Goal: Transaction & Acquisition: Download file/media

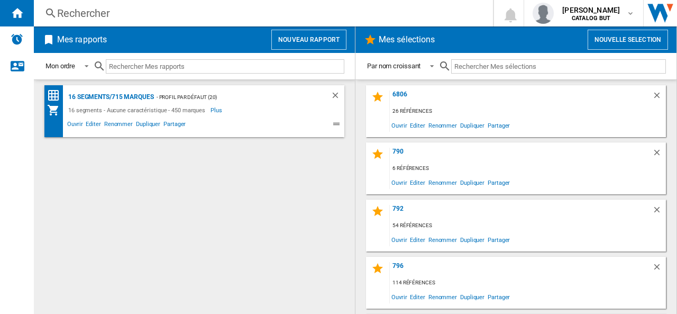
click at [312, 39] on button "Nouveau rapport" at bounding box center [308, 40] width 75 height 20
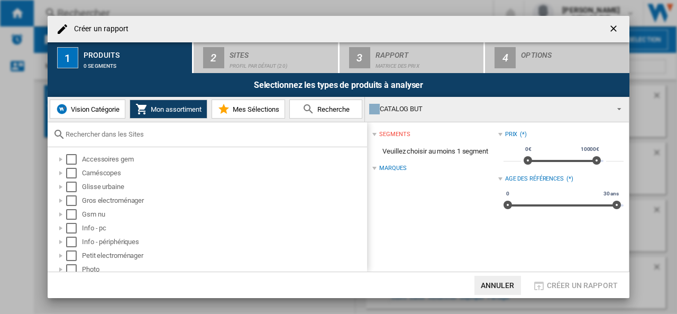
click at [97, 108] on span "Vision Catégorie" at bounding box center [93, 109] width 51 height 8
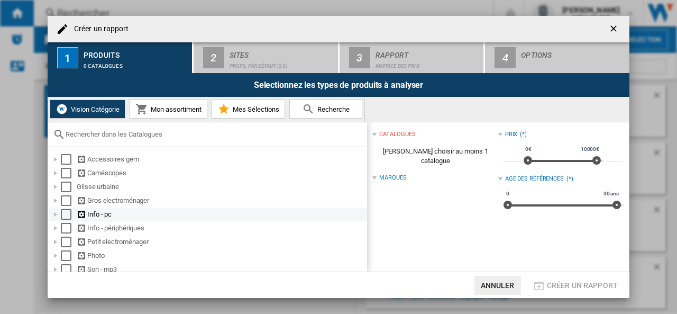
scroll to position [53, 0]
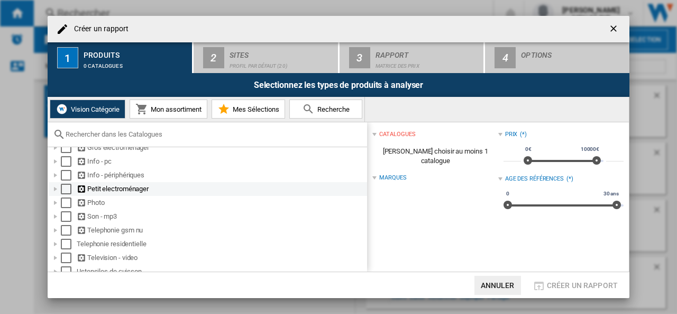
click at [56, 189] on div at bounding box center [55, 189] width 11 height 11
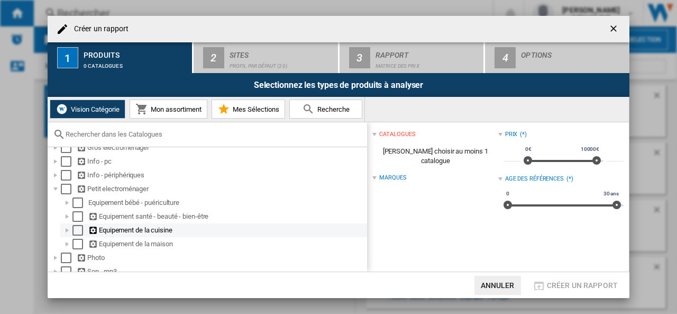
click at [68, 231] on div at bounding box center [67, 230] width 11 height 11
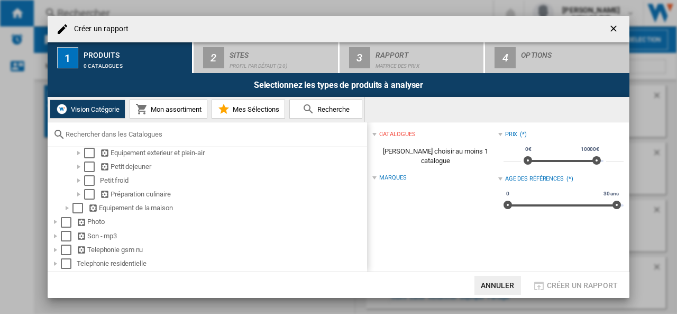
scroll to position [159, 0]
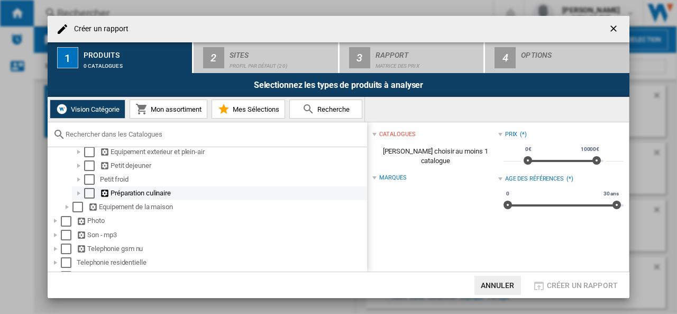
click at [78, 195] on div at bounding box center [79, 193] width 11 height 11
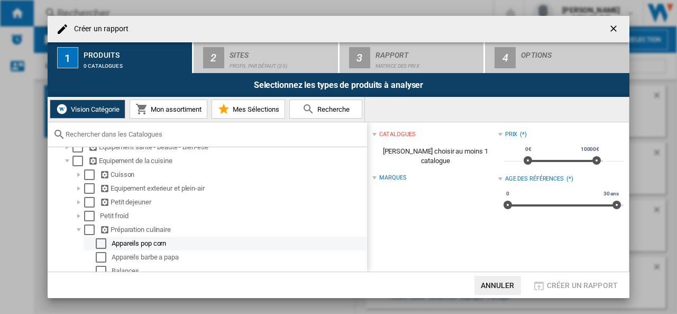
scroll to position [106, 0]
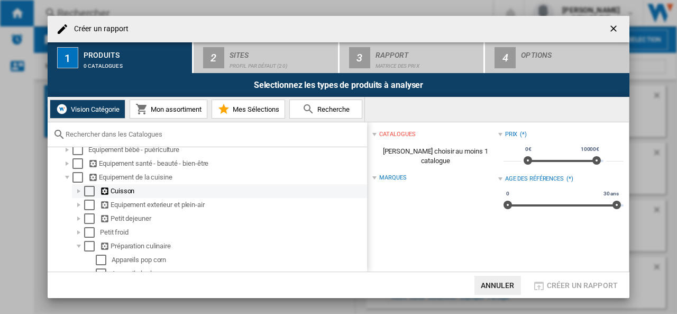
click at [79, 193] on div at bounding box center [79, 191] width 11 height 11
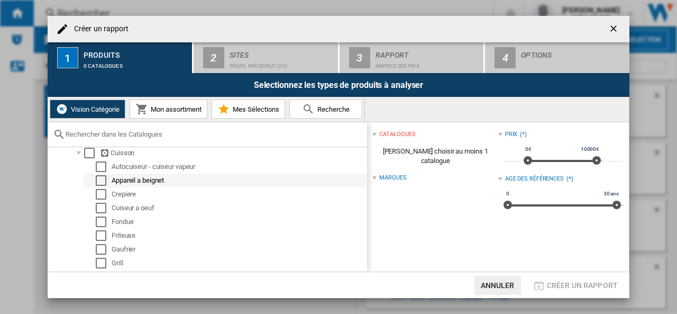
scroll to position [159, 0]
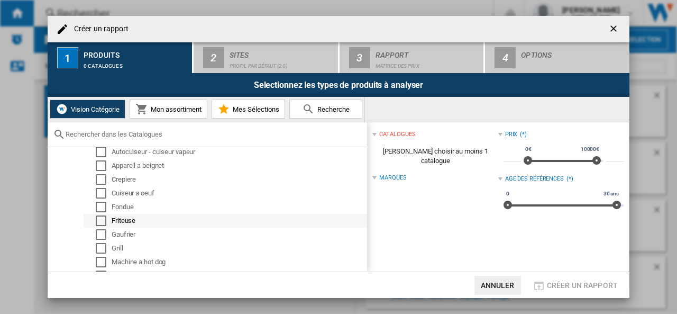
click at [102, 221] on div "Select" at bounding box center [101, 220] width 11 height 11
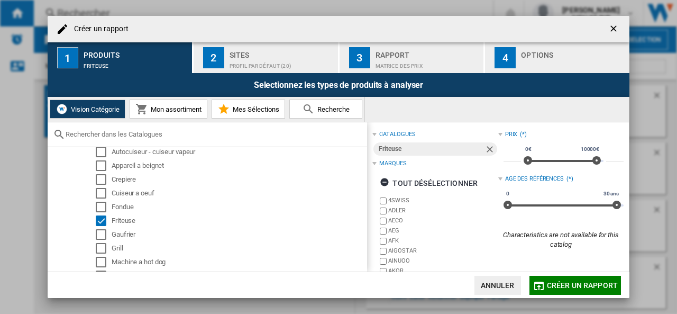
click at [241, 58] on div "Profil par défaut (20)" at bounding box center [282, 63] width 104 height 11
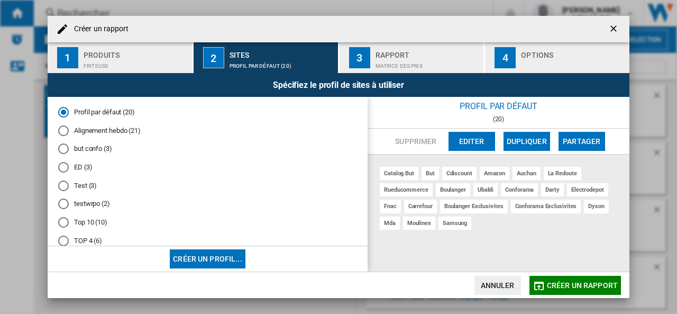
click at [113, 127] on md-radio-button "Alignement hebdo (21)" at bounding box center [207, 130] width 299 height 10
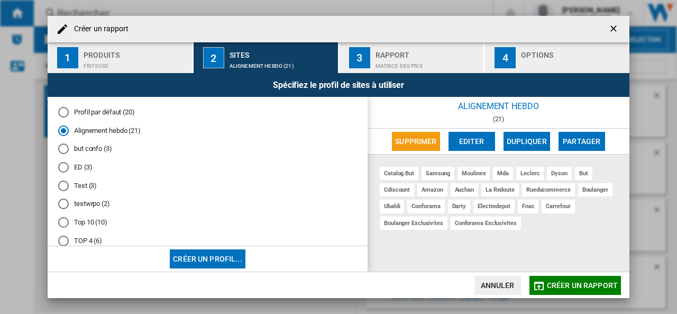
click at [419, 58] on div "Matrice des prix" at bounding box center [428, 63] width 104 height 11
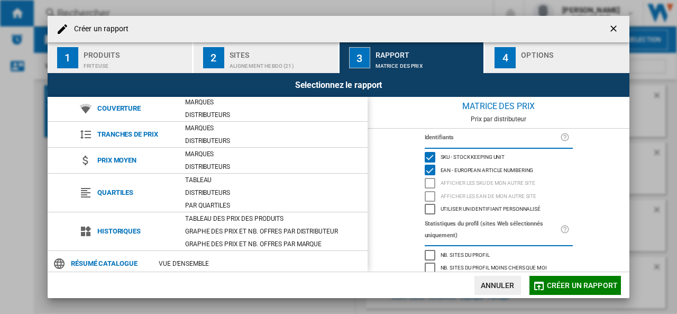
scroll to position [108, 0]
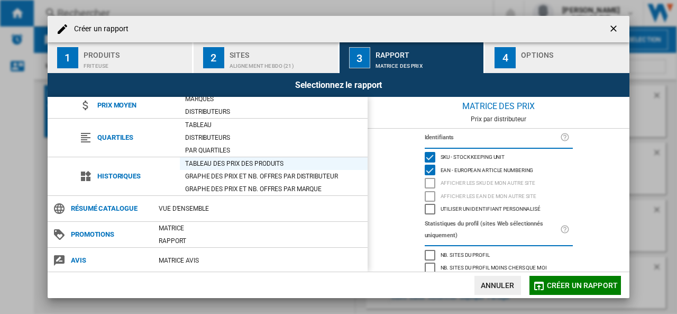
click at [237, 162] on div "Tableau des prix des produits" at bounding box center [274, 163] width 188 height 11
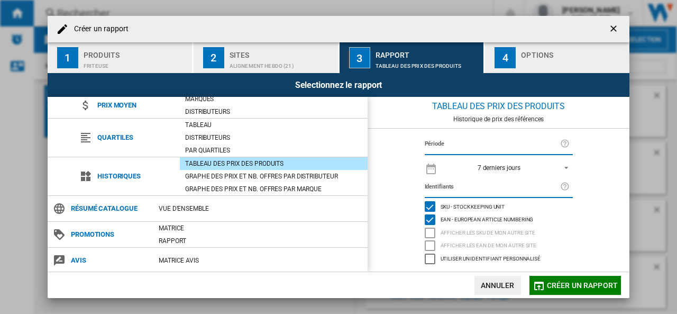
click at [534, 55] on div "Options" at bounding box center [573, 52] width 104 height 11
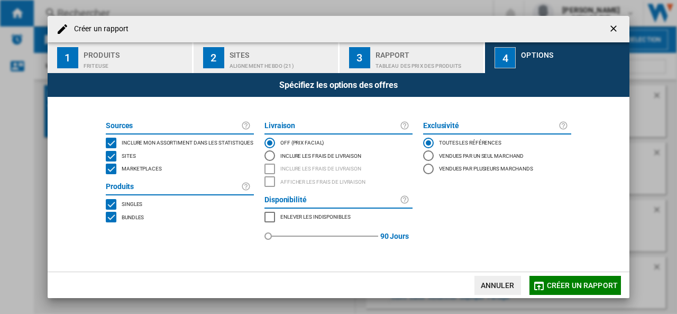
click at [146, 170] on span "Marketplaces" at bounding box center [142, 167] width 40 height 7
click at [574, 284] on span "Créer un rapport" at bounding box center [582, 285] width 71 height 8
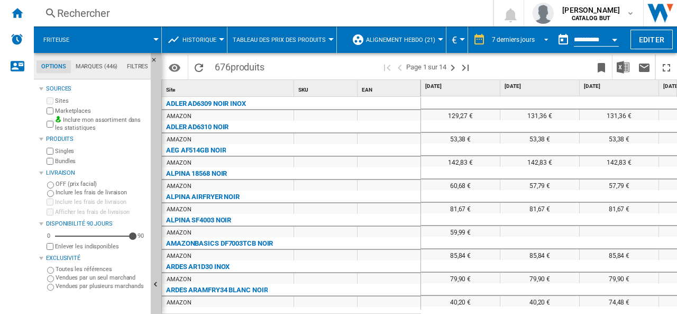
click at [547, 39] on md-select-value "7 derniers jours" at bounding box center [522, 40] width 62 height 16
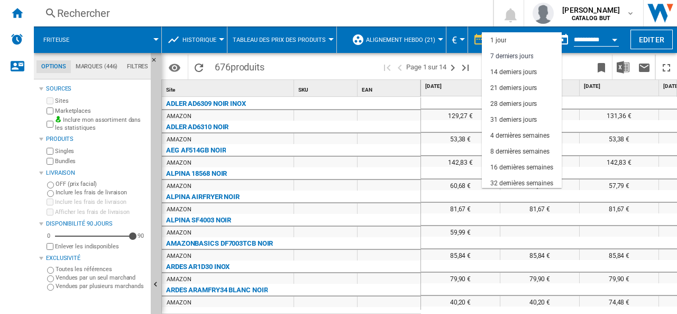
scroll to position [16, 0]
click at [515, 151] on div "16 dernières semaines" at bounding box center [521, 151] width 63 height 9
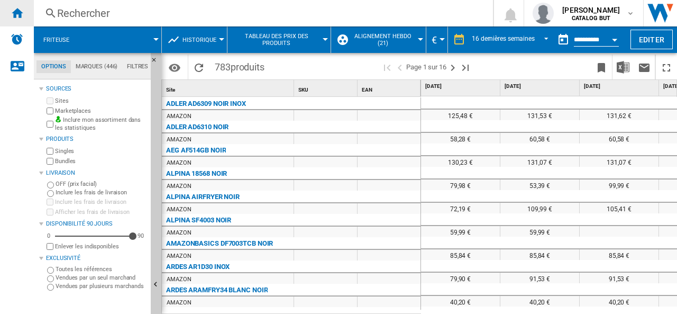
click at [17, 12] on ng-md-icon "Accueil" at bounding box center [17, 12] width 13 height 13
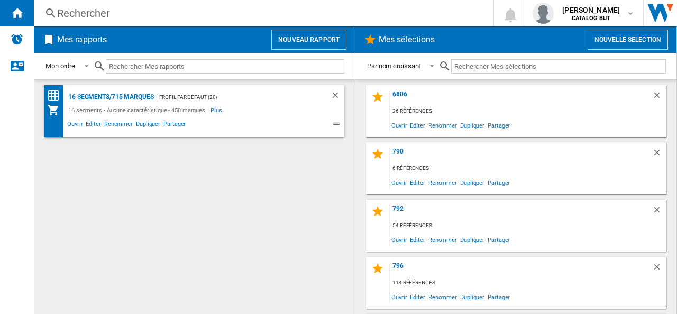
click at [296, 41] on button "Nouveau rapport" at bounding box center [308, 40] width 75 height 20
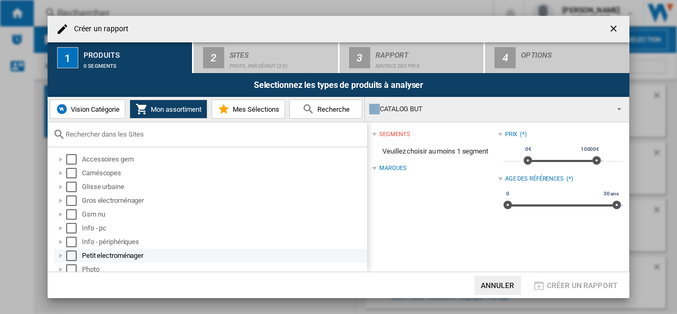
click at [60, 254] on div "Créer un ..." at bounding box center [61, 255] width 11 height 11
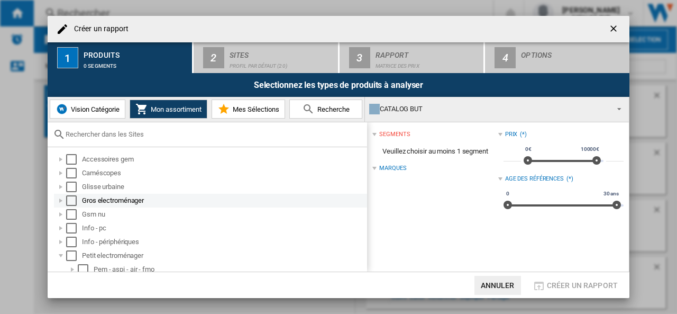
scroll to position [53, 0]
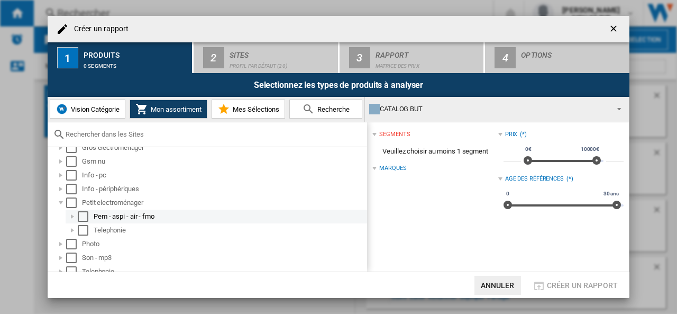
click at [70, 216] on div "Créer un ..." at bounding box center [72, 216] width 11 height 11
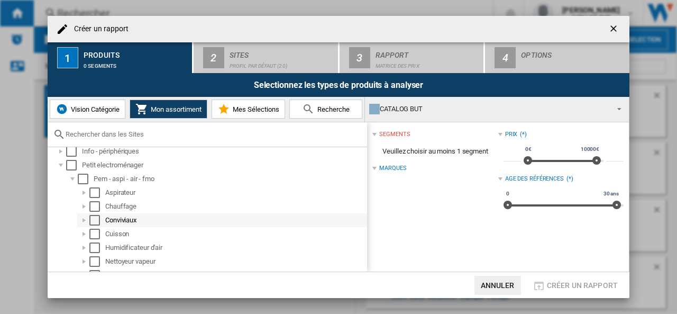
scroll to position [106, 0]
click at [83, 218] on div "Créer un ..." at bounding box center [84, 218] width 11 height 11
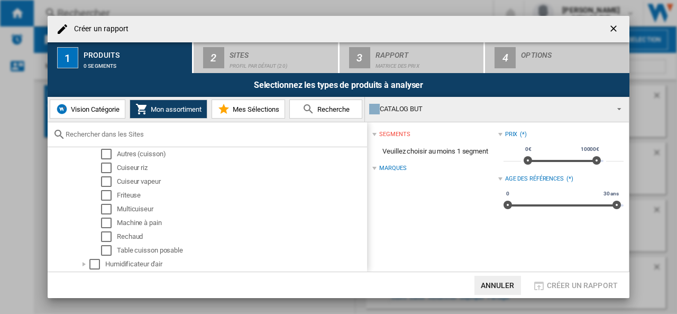
scroll to position [212, 0]
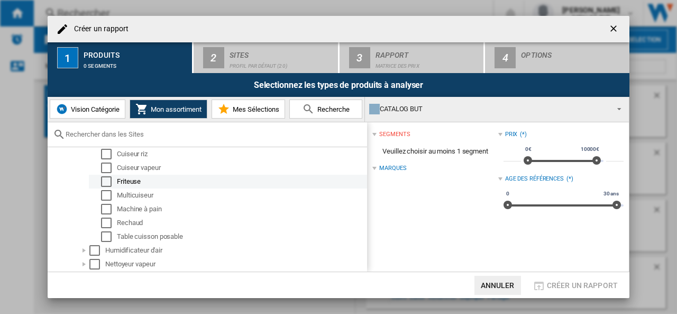
click at [129, 181] on div "Friteuse" at bounding box center [241, 181] width 249 height 11
click at [109, 182] on div "Select" at bounding box center [106, 181] width 11 height 11
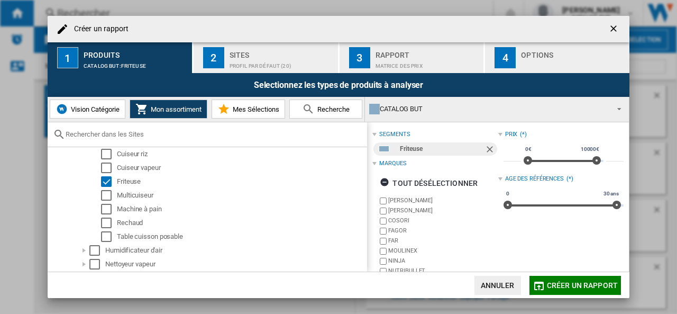
click at [253, 57] on div "Sites" at bounding box center [282, 52] width 104 height 11
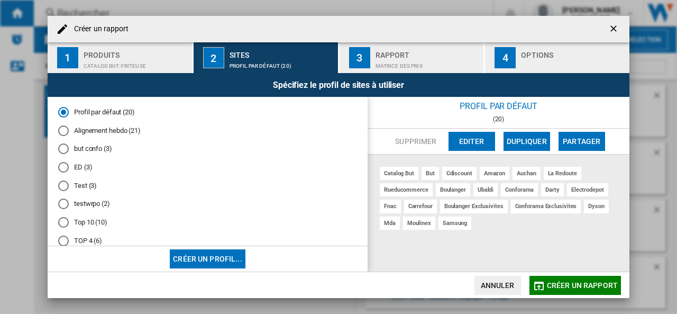
click at [119, 129] on md-radio-button "Alignement hebdo (21)" at bounding box center [207, 130] width 299 height 10
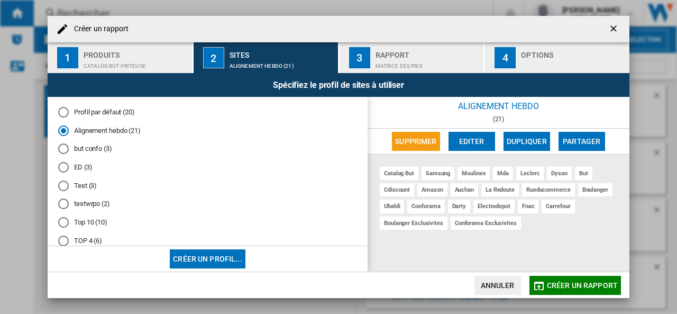
click at [388, 58] on div "Matrice des prix" at bounding box center [428, 63] width 104 height 11
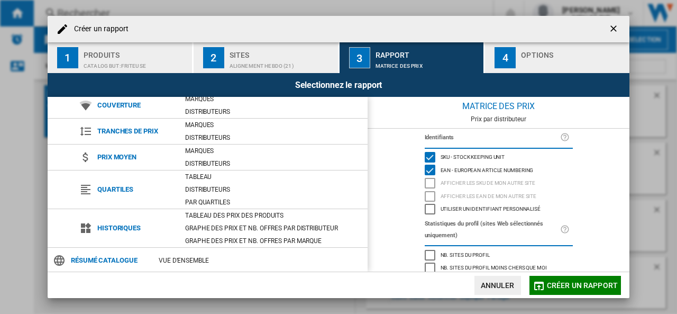
scroll to position [108, 0]
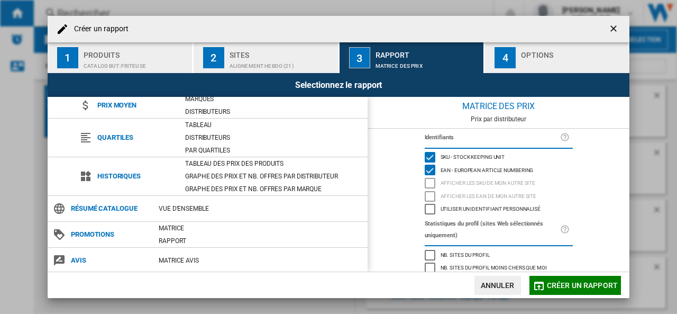
click at [107, 54] on div "Produits" at bounding box center [136, 52] width 104 height 11
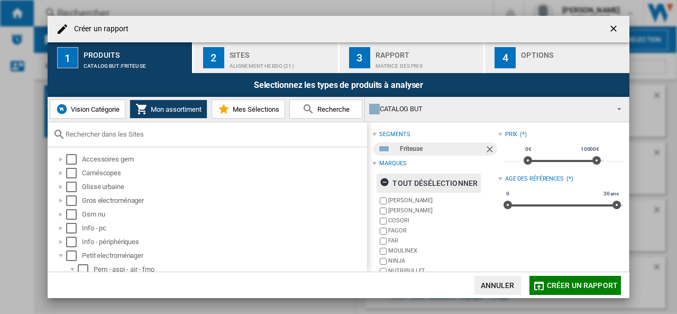
click at [440, 179] on div "tout désélectionner" at bounding box center [429, 182] width 98 height 19
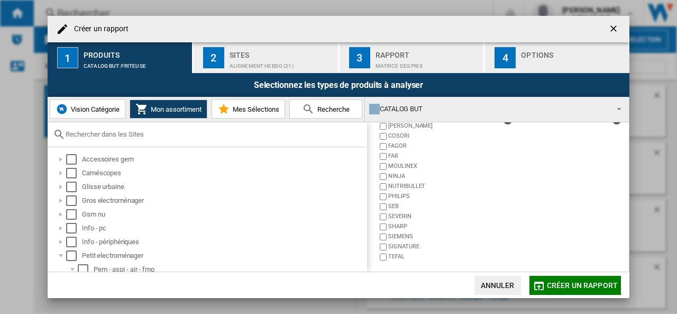
click at [416, 163] on label "MOULINEX" at bounding box center [442, 166] width 109 height 8
click at [576, 282] on span "Créer un rapport" at bounding box center [582, 285] width 71 height 8
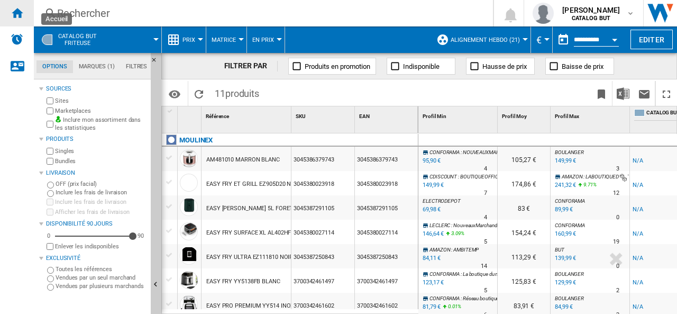
click at [21, 12] on ng-md-icon "Accueil" at bounding box center [17, 12] width 13 height 13
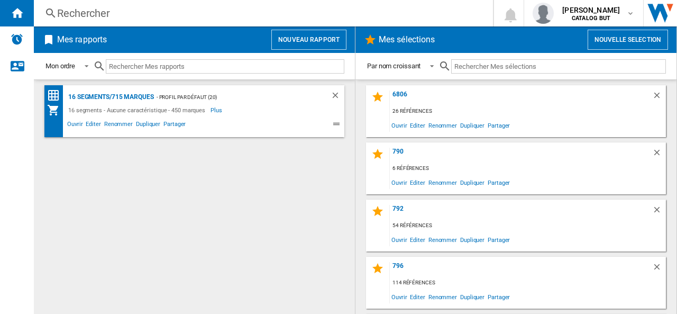
click at [311, 40] on button "Nouveau rapport" at bounding box center [308, 40] width 75 height 20
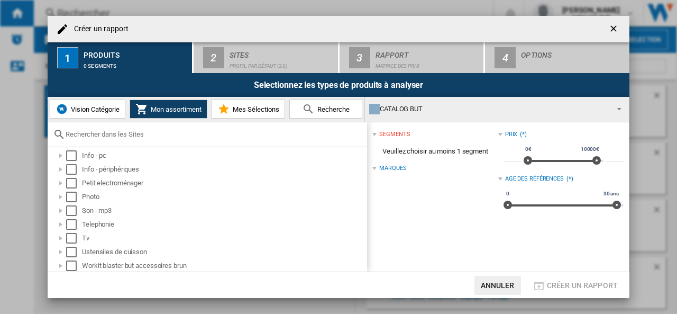
scroll to position [73, 0]
click at [61, 178] on div "Créer un ..." at bounding box center [61, 182] width 11 height 11
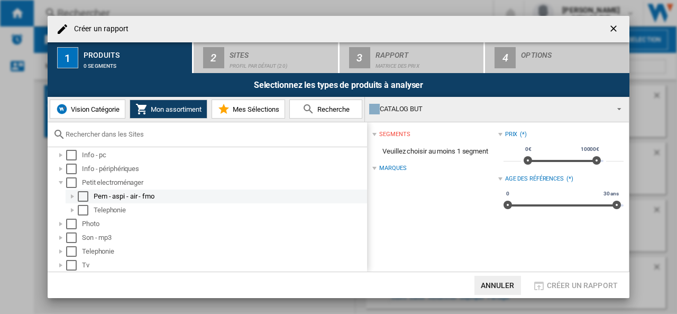
click at [72, 192] on div "Créer un ..." at bounding box center [72, 196] width 11 height 11
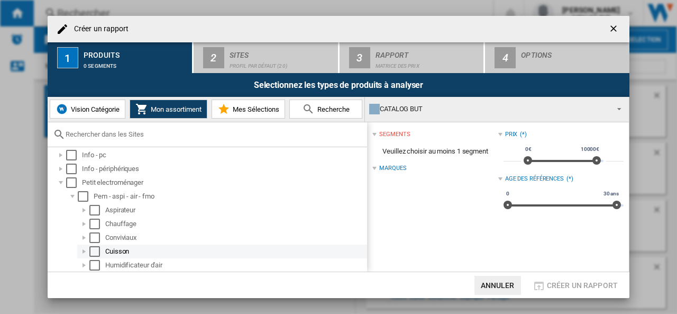
click at [111, 250] on div "Cuisson" at bounding box center [235, 251] width 260 height 11
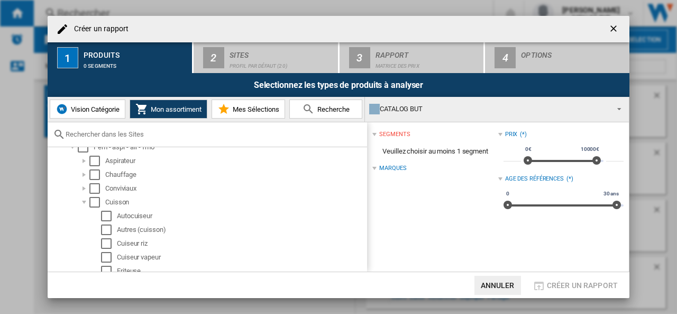
scroll to position [179, 0]
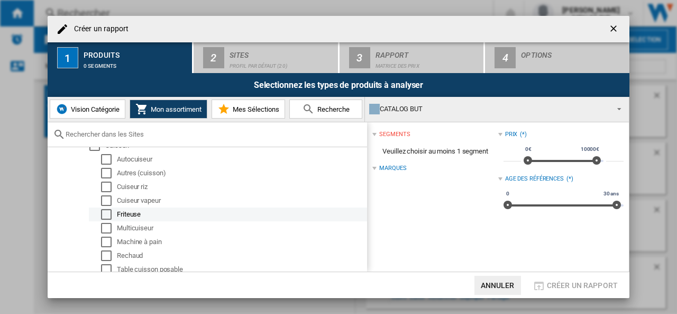
click at [133, 215] on div "Friteuse" at bounding box center [241, 214] width 249 height 11
click at [106, 214] on div "Select" at bounding box center [106, 214] width 11 height 11
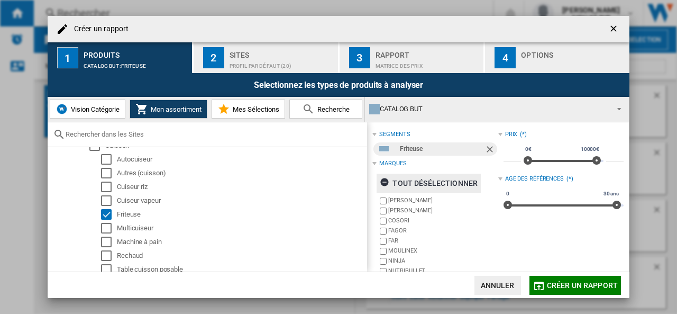
click at [422, 176] on div "tout désélectionner" at bounding box center [429, 182] width 98 height 19
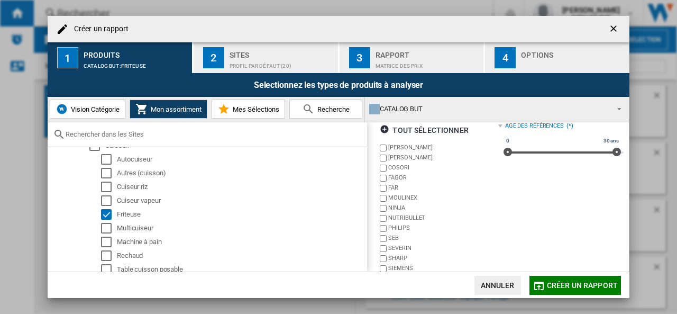
click at [405, 197] on label "MOULINEX" at bounding box center [442, 198] width 109 height 8
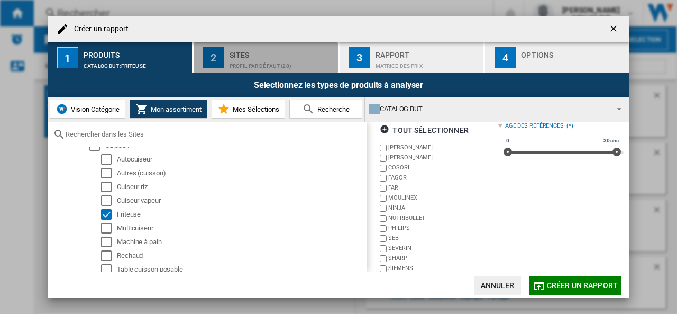
click at [257, 60] on div "Profil par défaut (20)" at bounding box center [282, 63] width 104 height 11
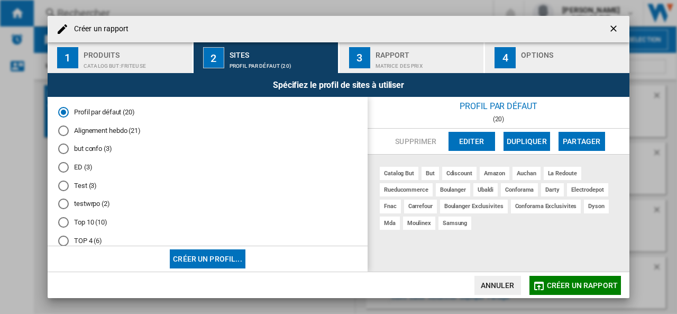
click at [111, 128] on md-radio-button "Alignement hebdo (21)" at bounding box center [207, 130] width 299 height 10
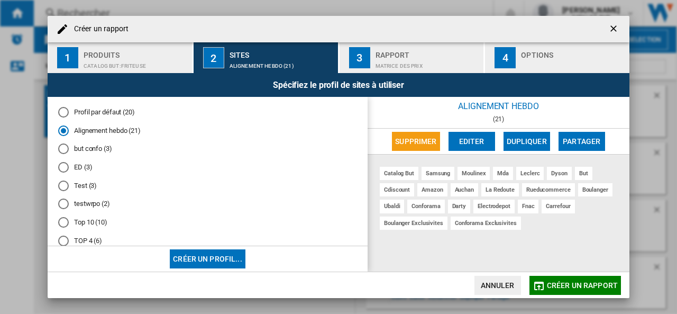
click at [422, 53] on div "Rapport" at bounding box center [428, 52] width 104 height 11
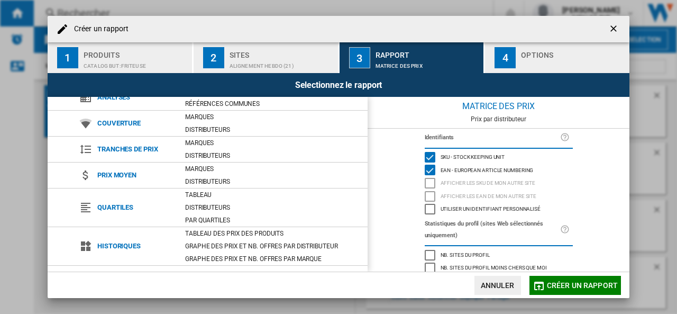
scroll to position [108, 0]
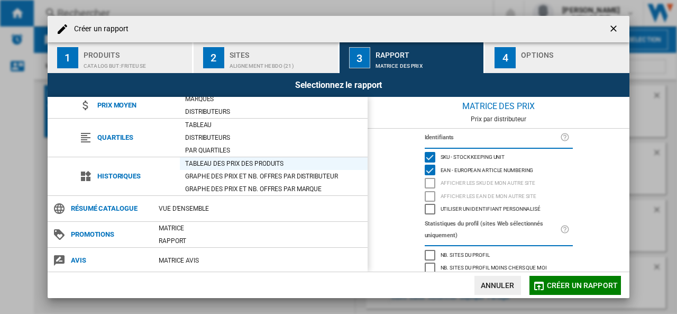
click at [240, 161] on div "Tableau des prix des produits" at bounding box center [274, 163] width 188 height 11
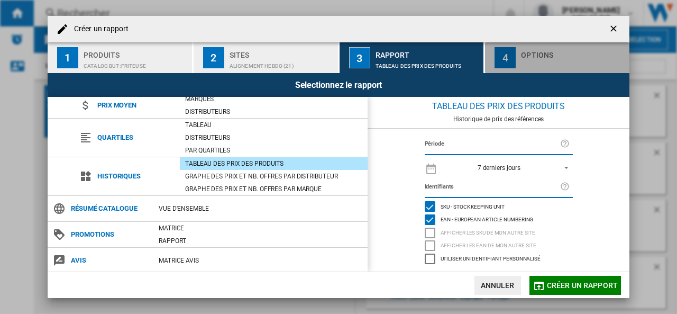
click at [567, 58] on div "Créer un ..." at bounding box center [573, 63] width 104 height 11
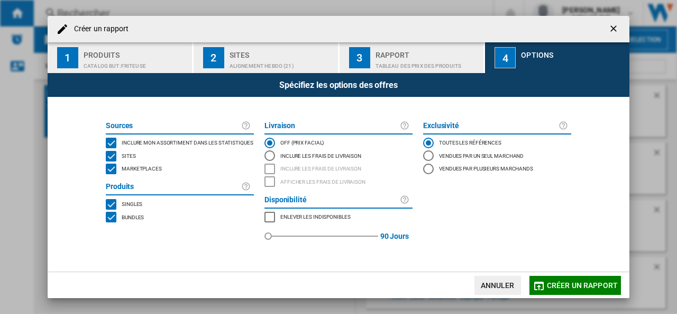
click at [154, 170] on span "Marketplaces" at bounding box center [142, 167] width 40 height 7
click at [593, 279] on button "Créer un rapport" at bounding box center [575, 285] width 92 height 19
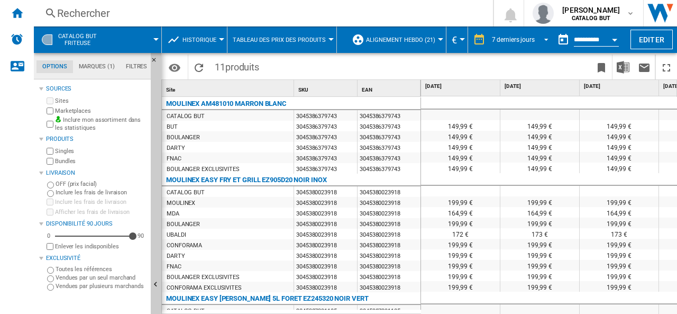
click at [547, 40] on span "REPORTS.WIZARD.STEPS.REPORT.STEPS.REPORT_OPTIONS.PERIOD: 7 derniers jours" at bounding box center [543, 39] width 13 height 10
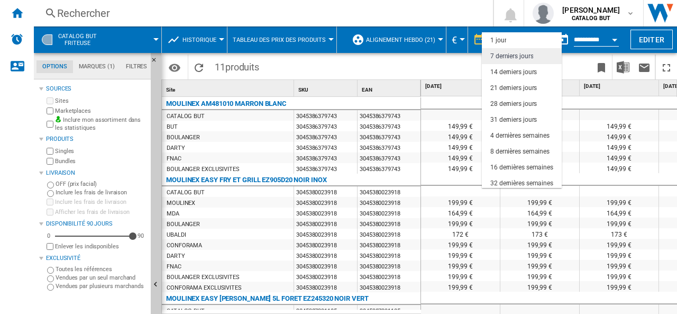
scroll to position [16, 0]
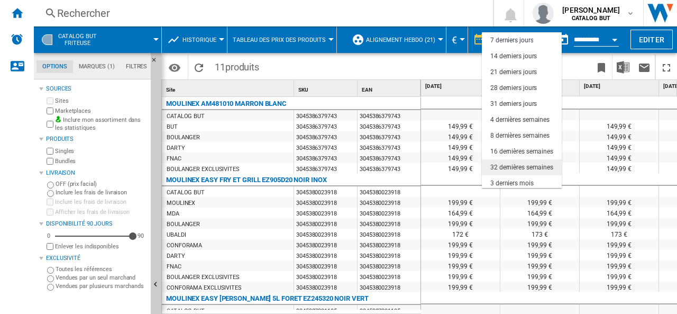
click at [514, 164] on div "32 dernières semaines" at bounding box center [521, 167] width 63 height 9
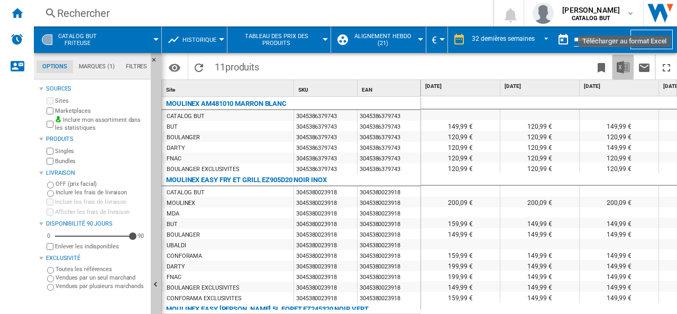
click at [623, 67] on img "Télécharger au format Excel" at bounding box center [623, 67] width 13 height 13
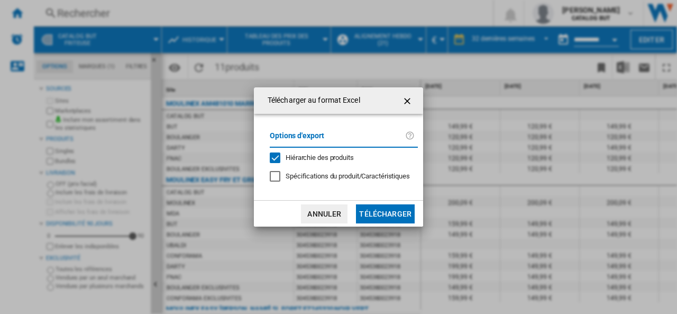
click at [380, 215] on button "Télécharger" at bounding box center [385, 213] width 59 height 19
